Goal: Check status: Check status

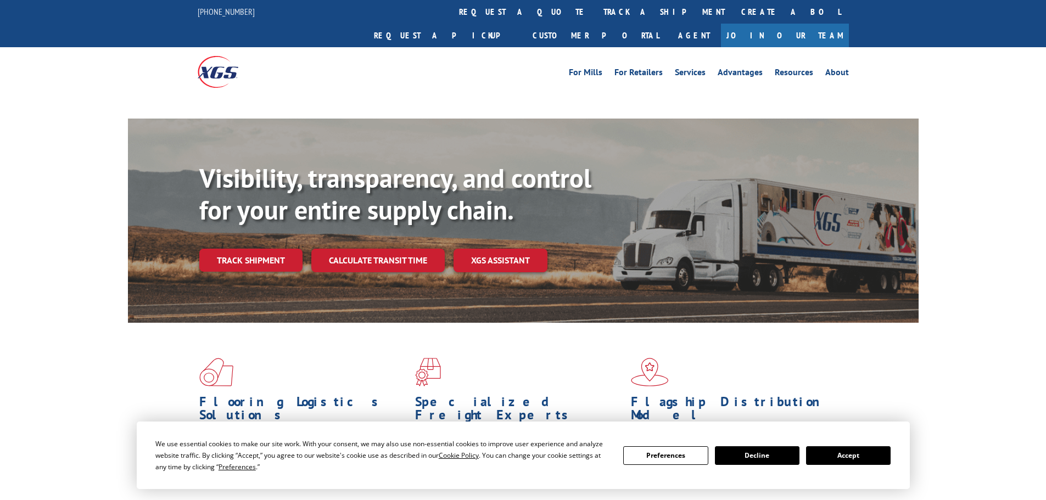
click at [241, 234] on div "Visibility, transparency, and control for your entire supply chain. Track shipm…" at bounding box center [559, 239] width 720 height 153
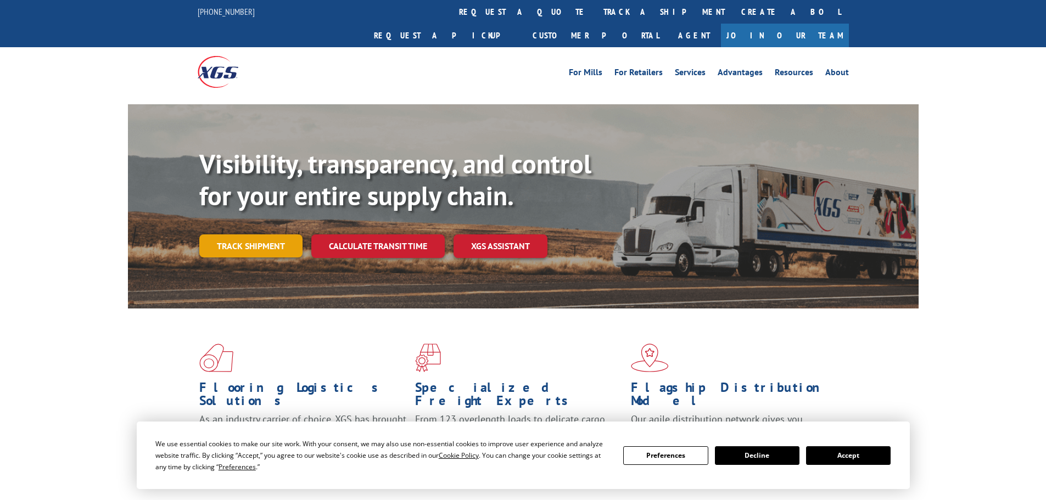
click at [250, 235] on link "Track shipment" at bounding box center [250, 246] width 103 height 23
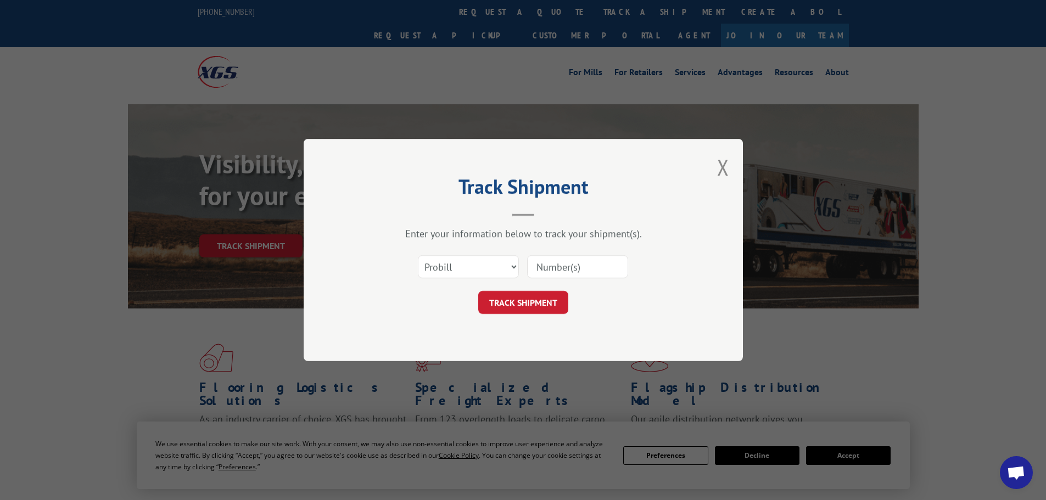
click at [573, 269] on input at bounding box center [577, 266] width 101 height 23
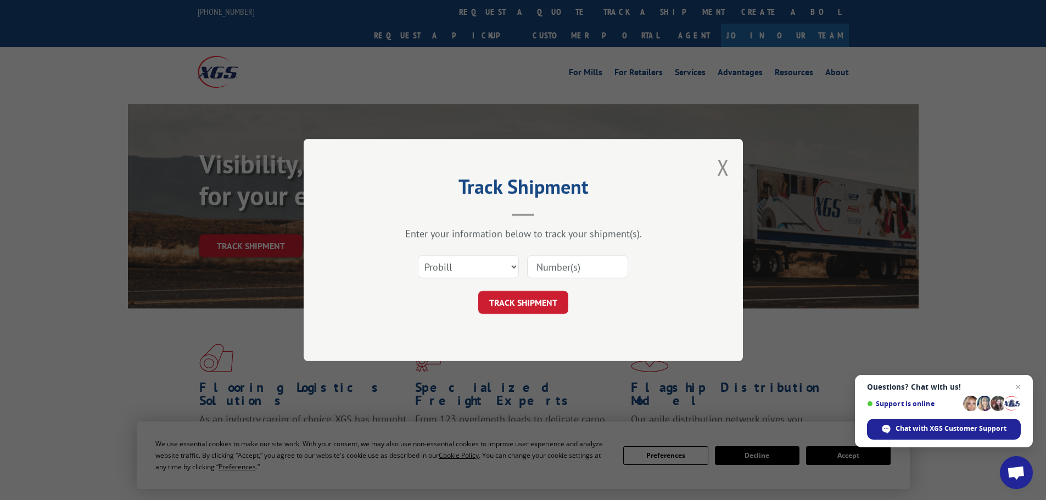
paste input "26206625090"
type input "26206625090"
click at [533, 310] on button "TRACK SHIPMENT" at bounding box center [523, 302] width 90 height 23
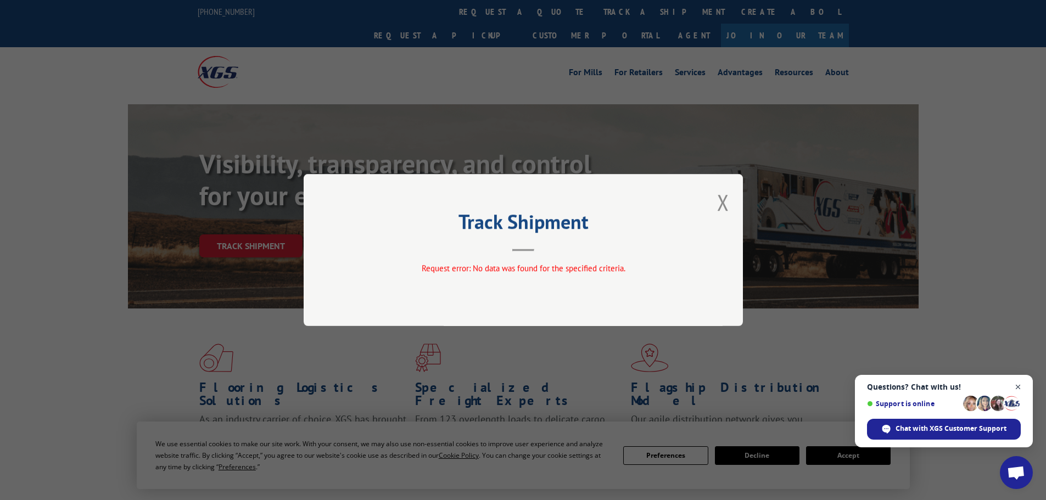
click at [1018, 387] on span "Close chat" at bounding box center [1019, 388] width 14 height 14
